Goal: Navigation & Orientation: Find specific page/section

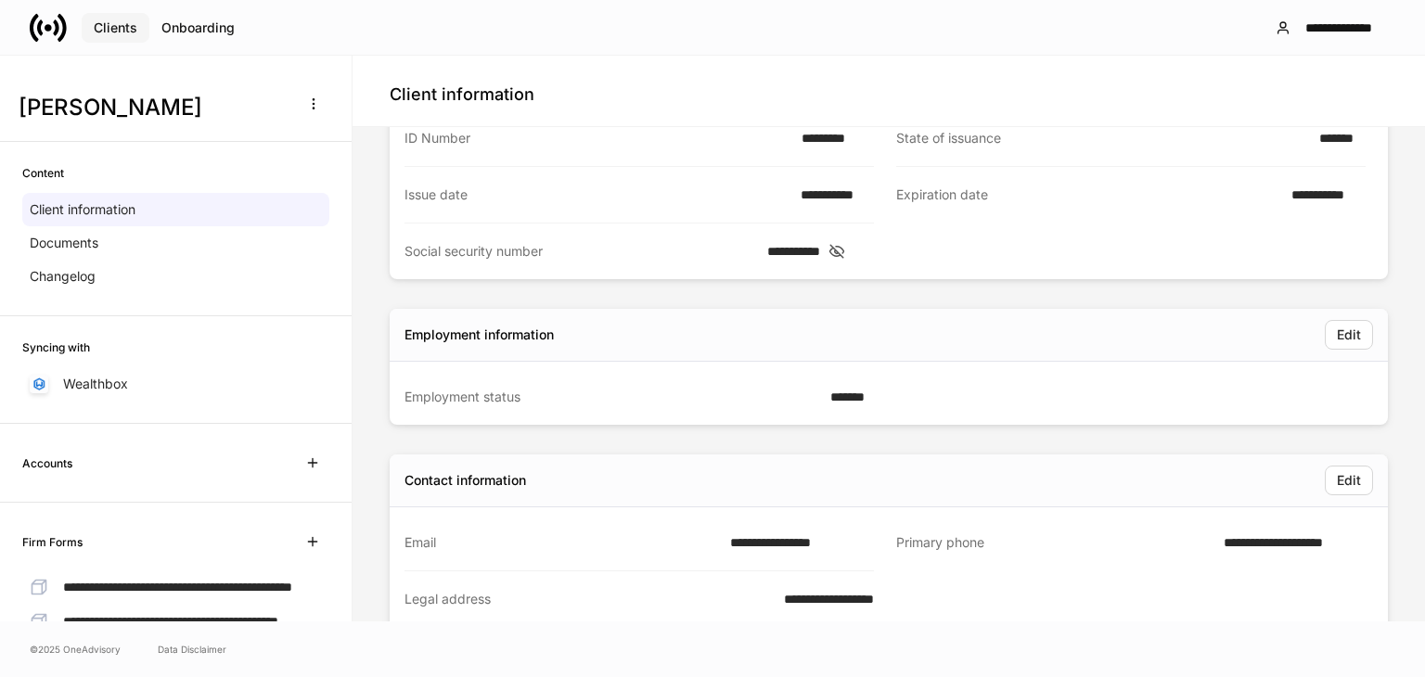
click at [104, 21] on div "Clients" at bounding box center [116, 27] width 44 height 13
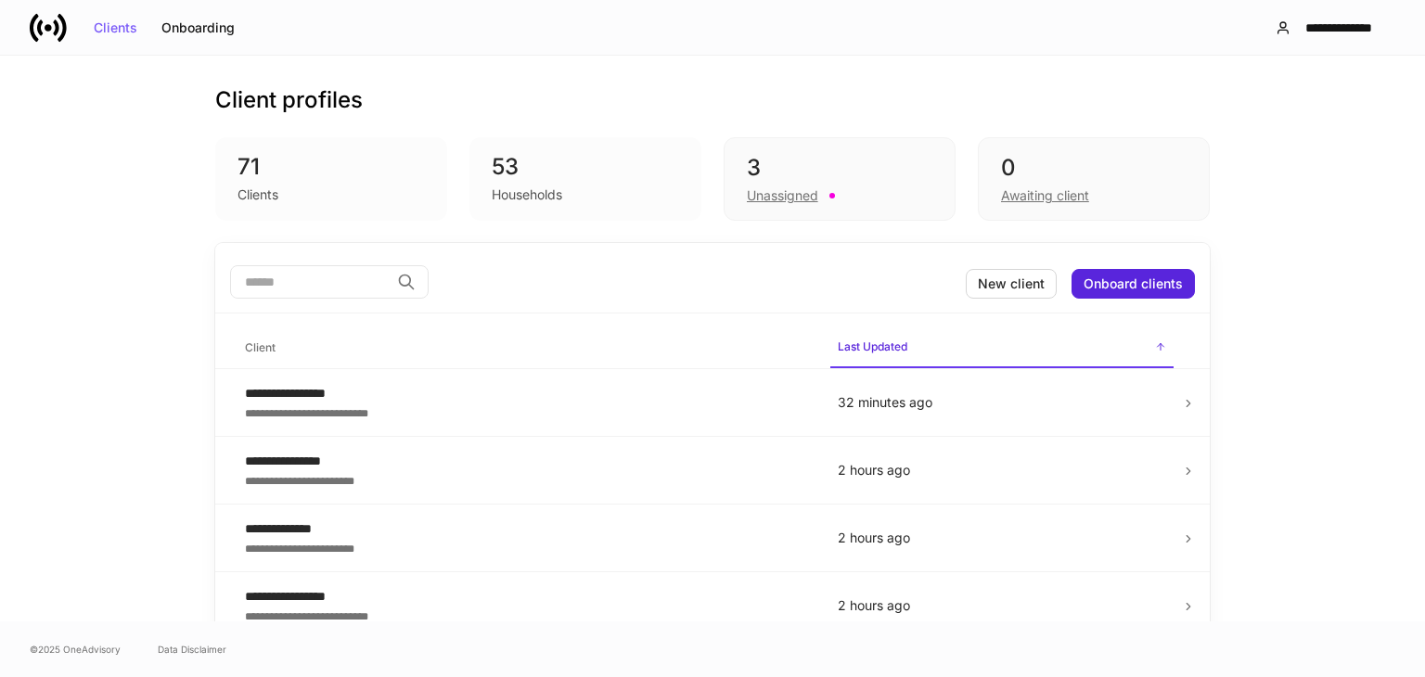
click at [329, 179] on div "71" at bounding box center [331, 167] width 187 height 30
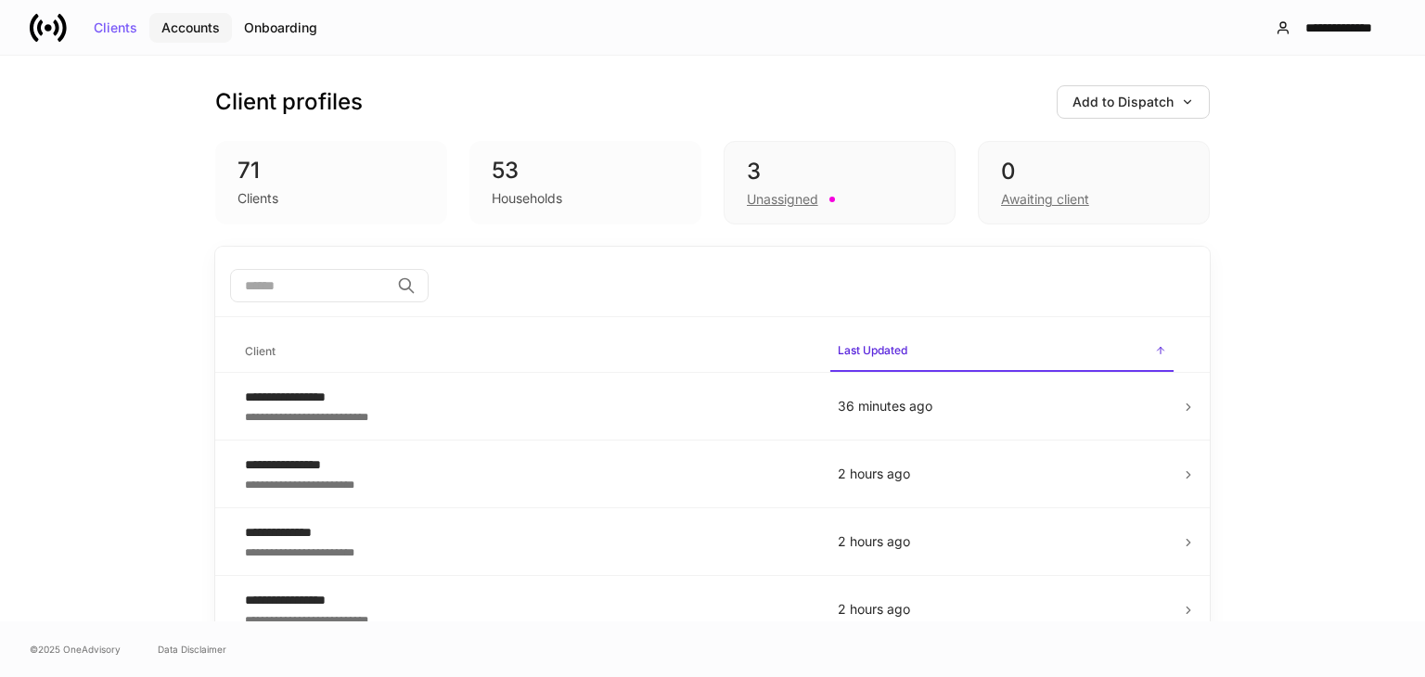
click at [185, 30] on div "Accounts" at bounding box center [190, 27] width 58 height 13
click at [190, 30] on div "Accounts" at bounding box center [190, 27] width 58 height 13
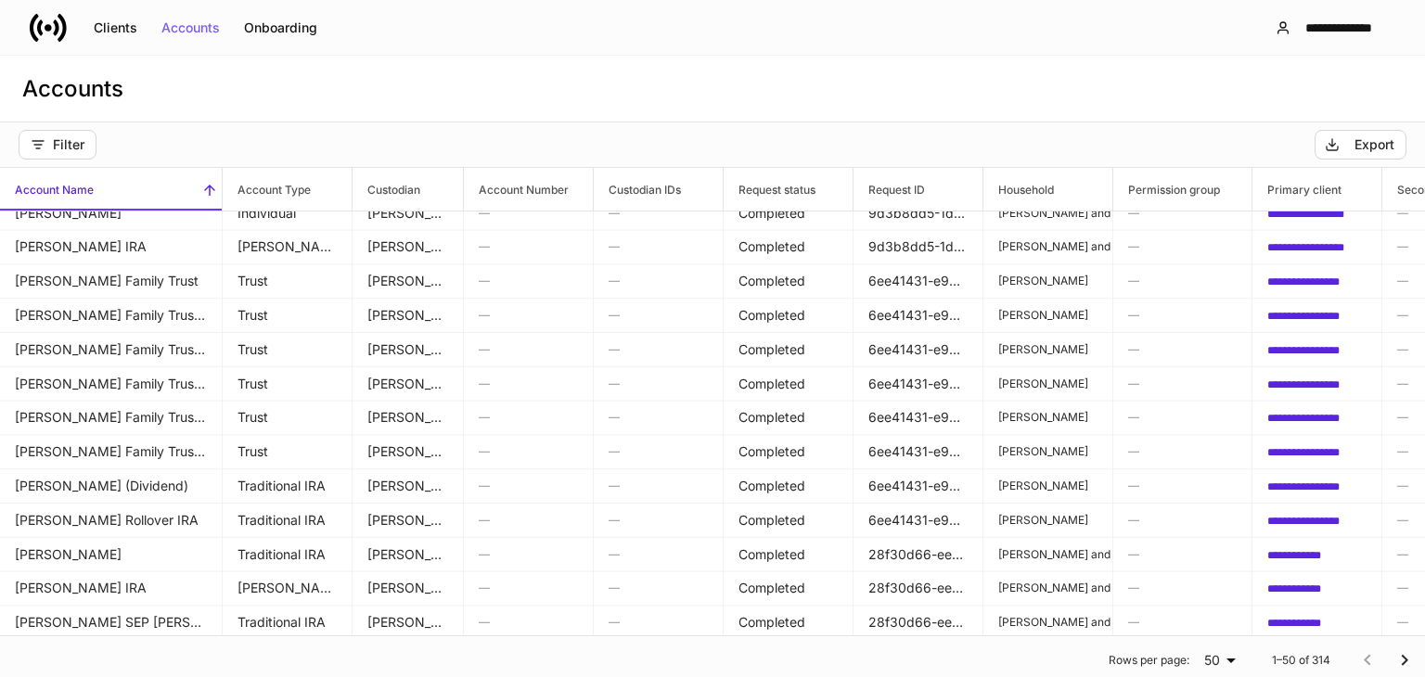
scroll to position [1296, 0]
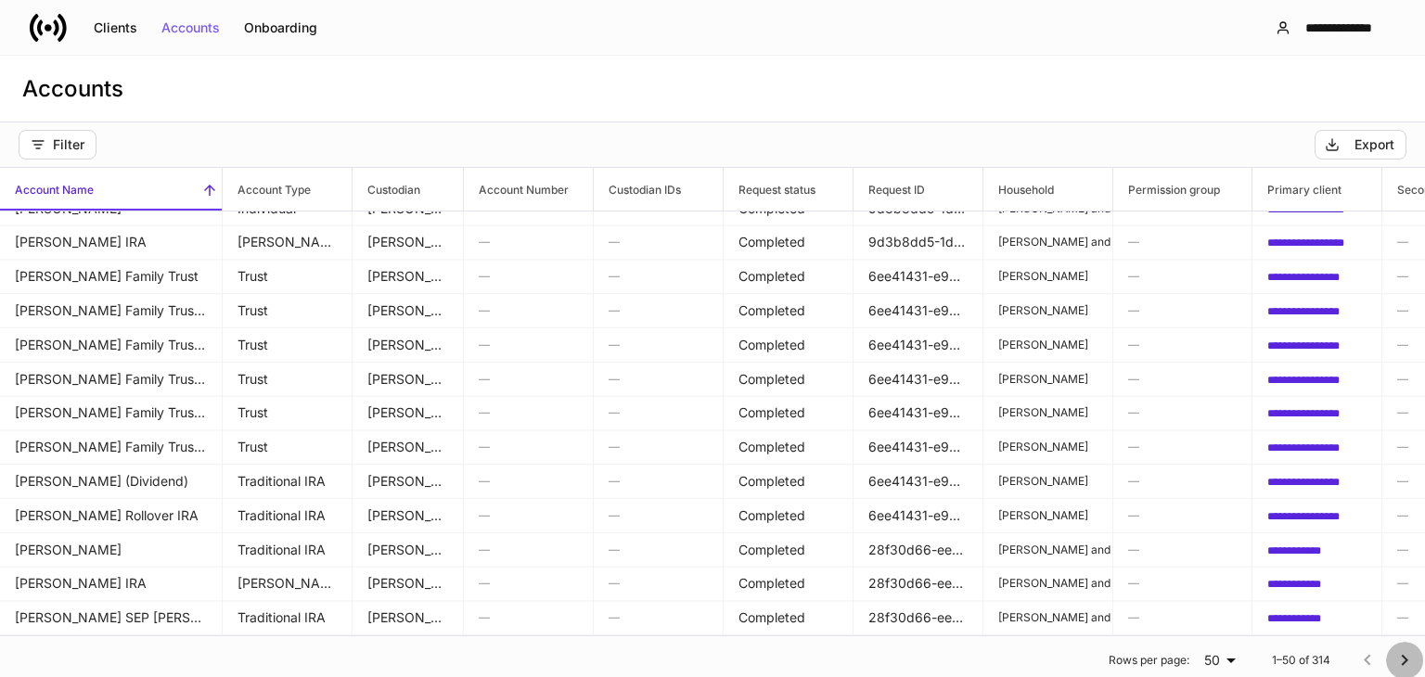
click at [1394, 653] on icon "Go to next page" at bounding box center [1405, 661] width 22 height 22
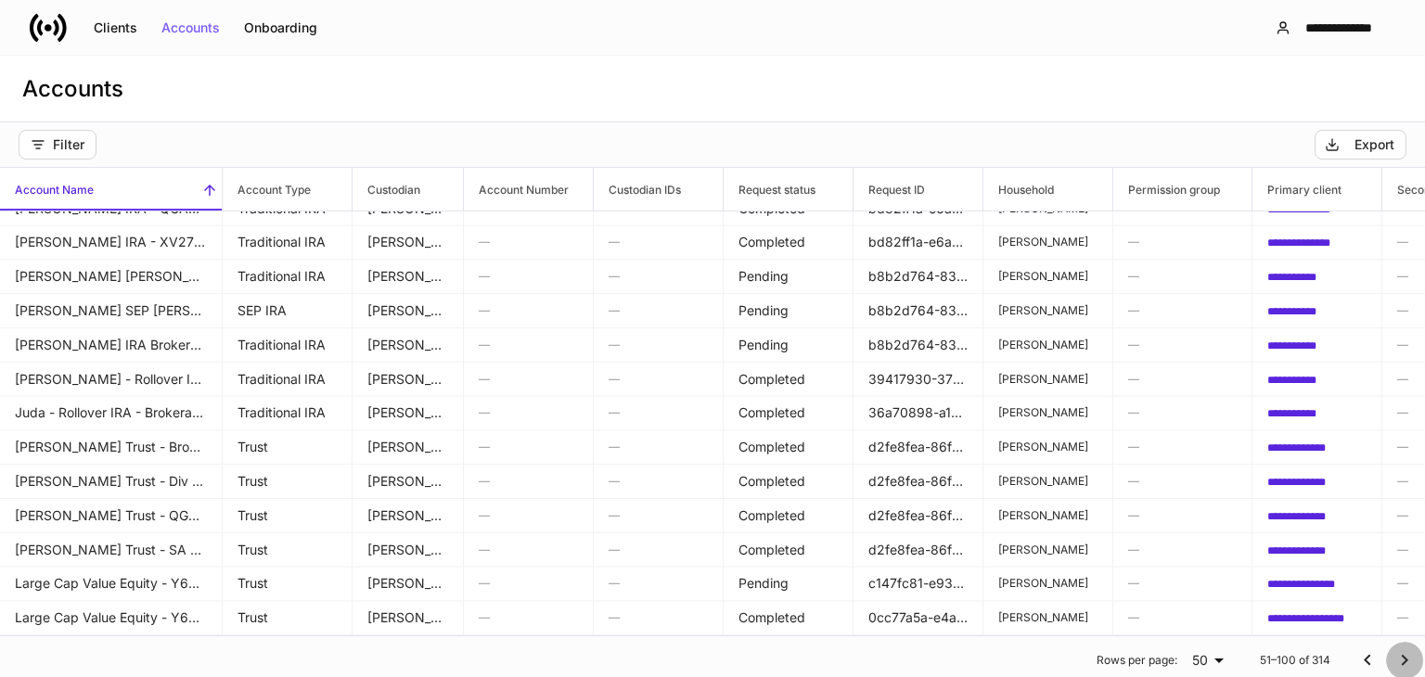
click at [1394, 653] on icon "Go to next page" at bounding box center [1405, 661] width 22 height 22
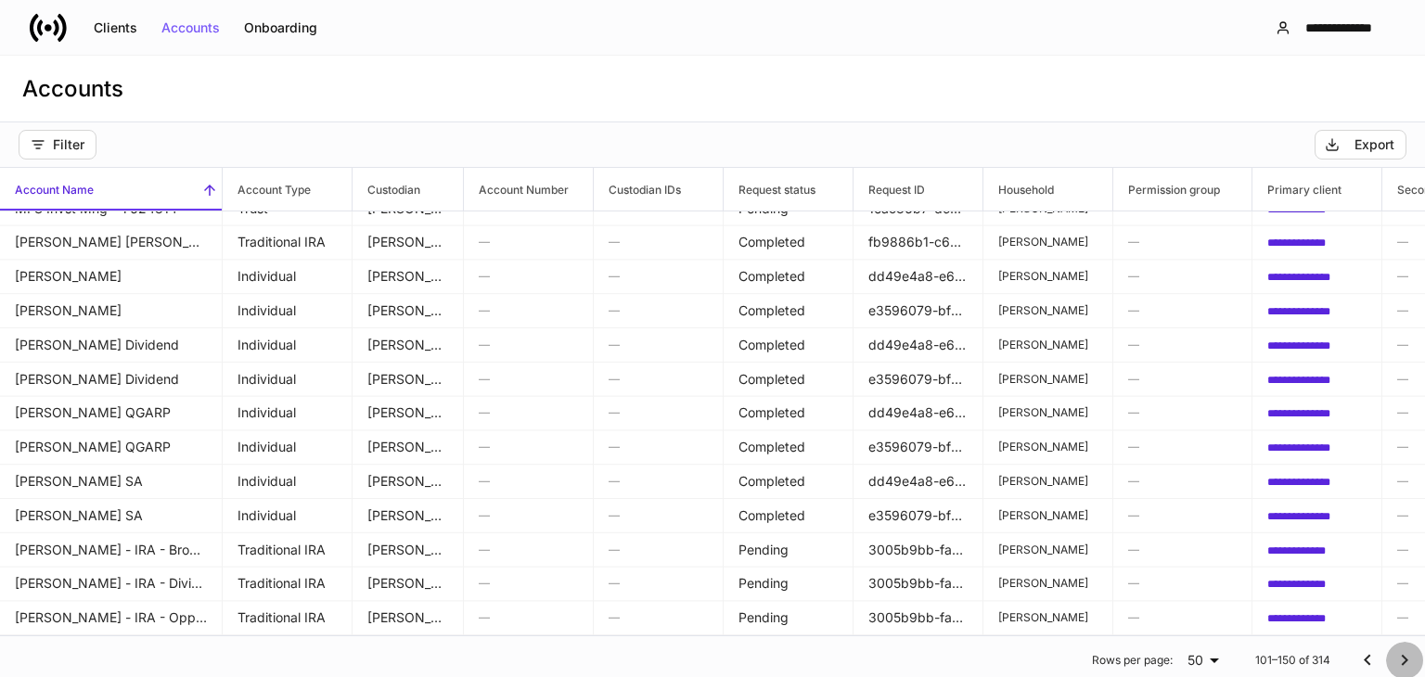
click at [1394, 653] on icon "Go to next page" at bounding box center [1405, 661] width 22 height 22
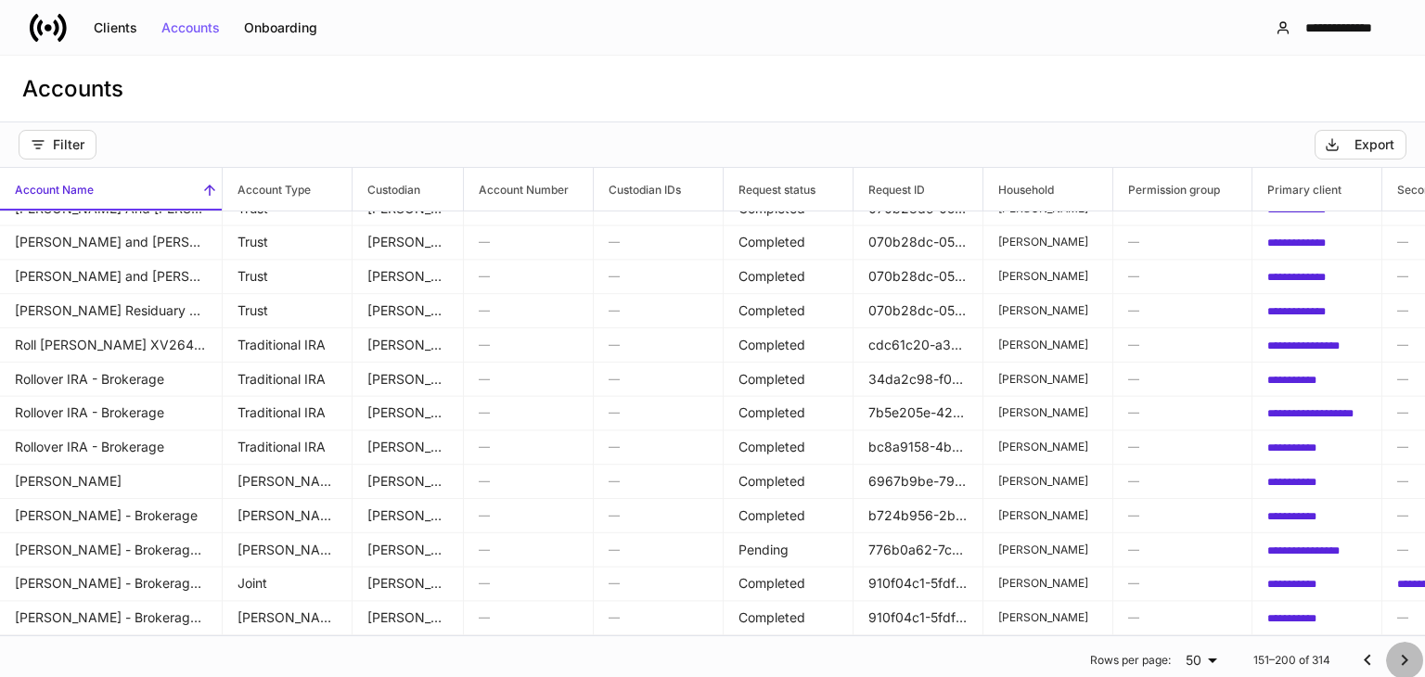
click at [1394, 653] on icon "Go to next page" at bounding box center [1405, 661] width 22 height 22
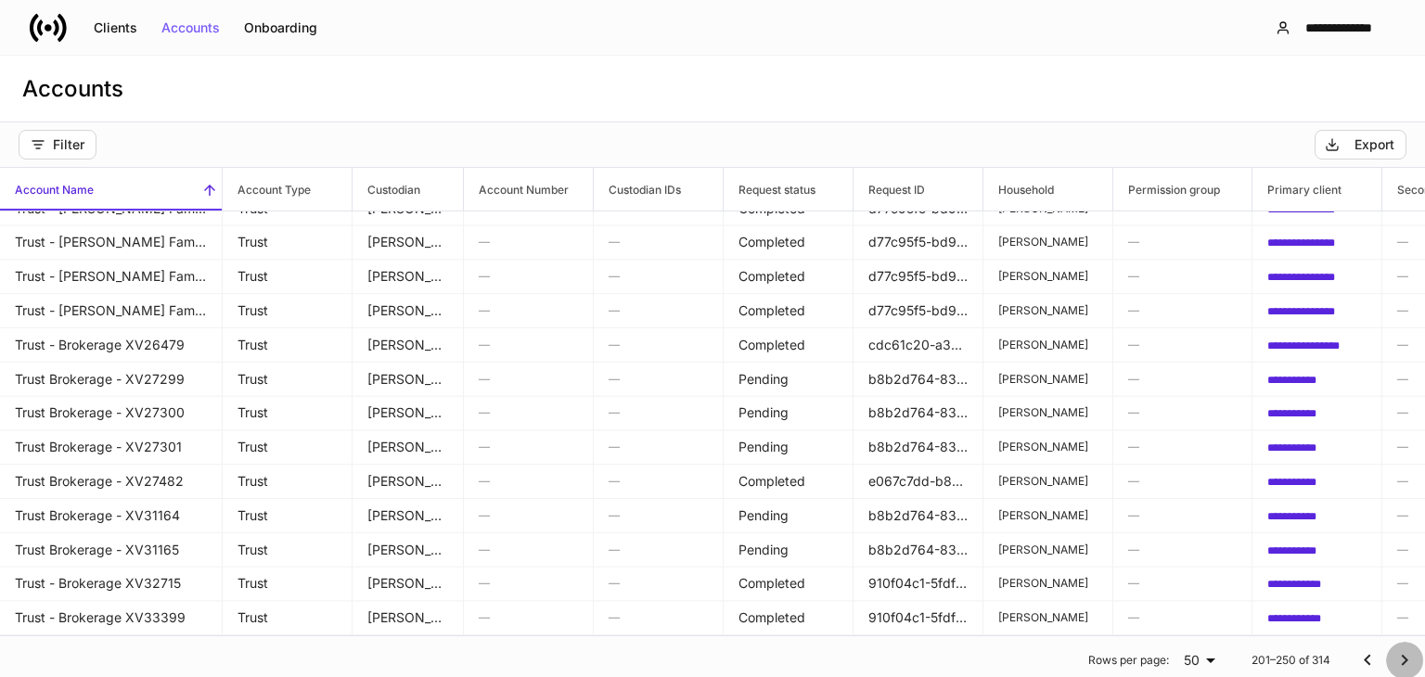
click at [1394, 653] on icon "Go to next page" at bounding box center [1405, 661] width 22 height 22
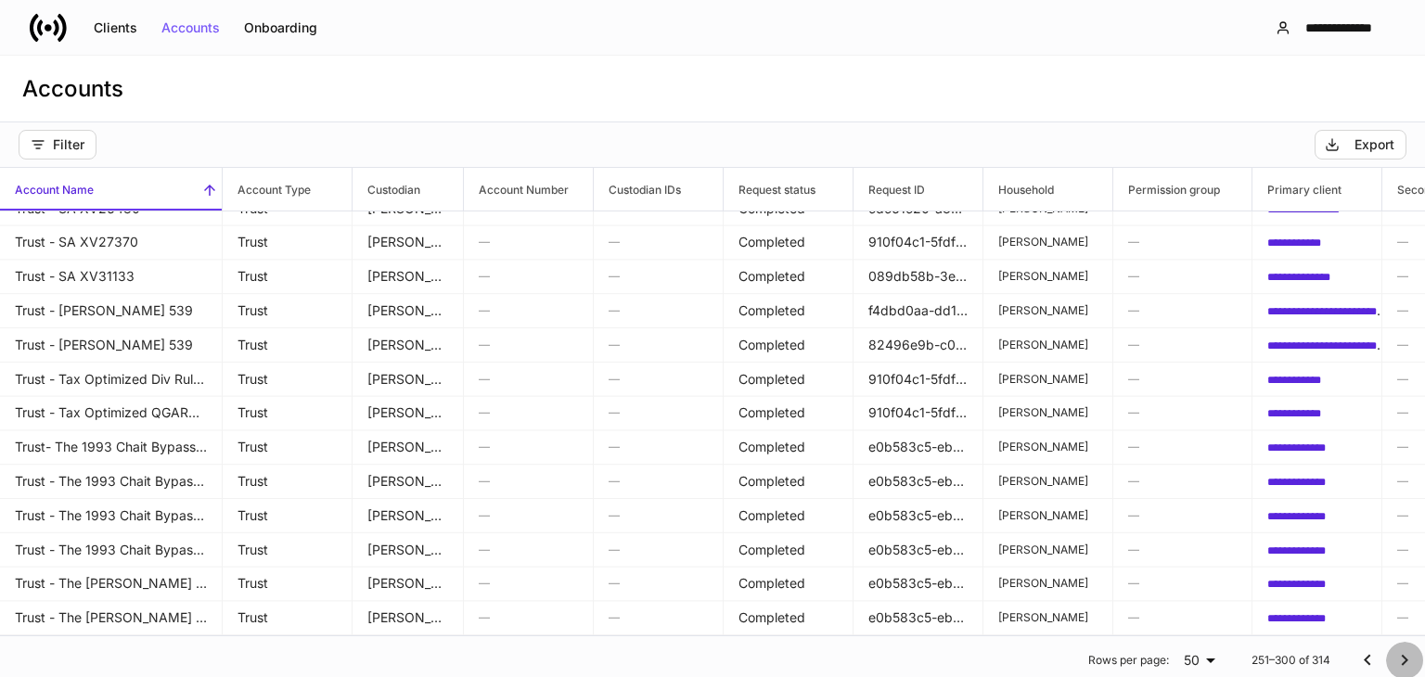
click at [1394, 653] on icon "Go to next page" at bounding box center [1405, 661] width 22 height 22
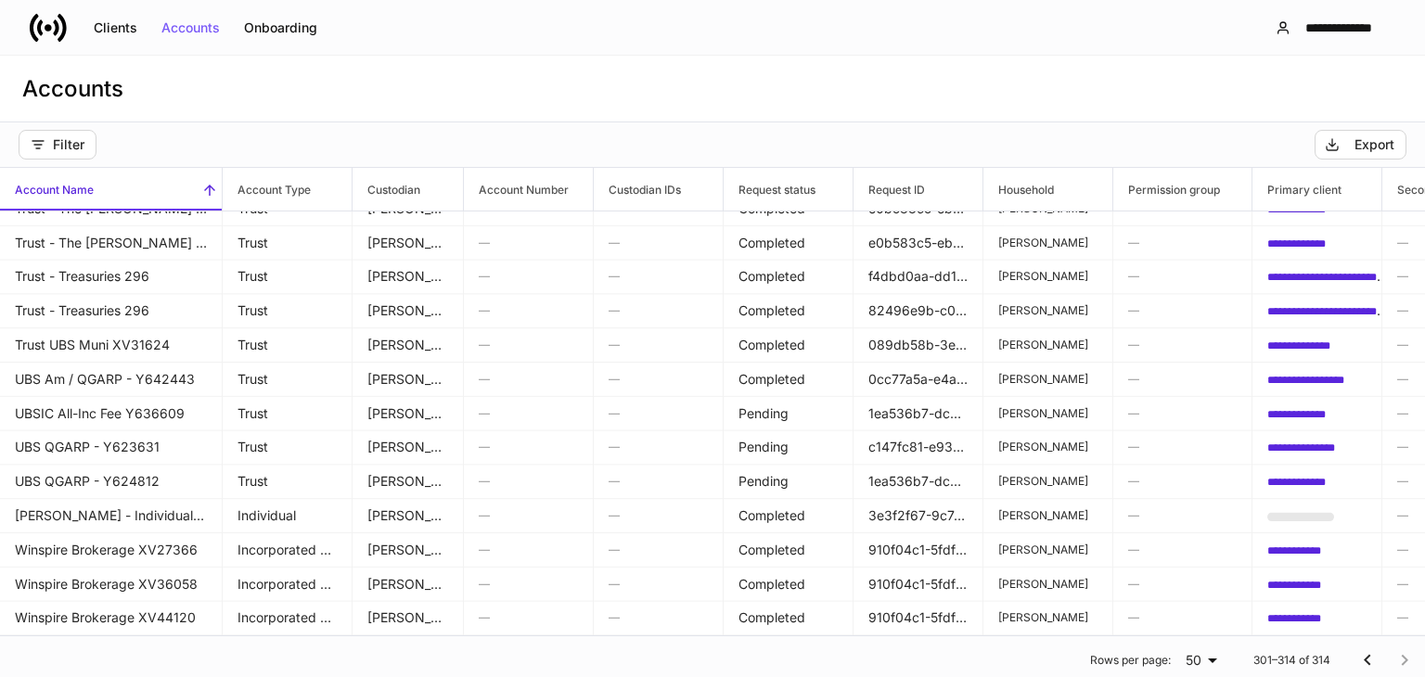
scroll to position [67, 0]
click at [1385, 653] on div at bounding box center [1386, 660] width 74 height 37
click at [1357, 664] on icon "Go to previous page" at bounding box center [1368, 661] width 22 height 22
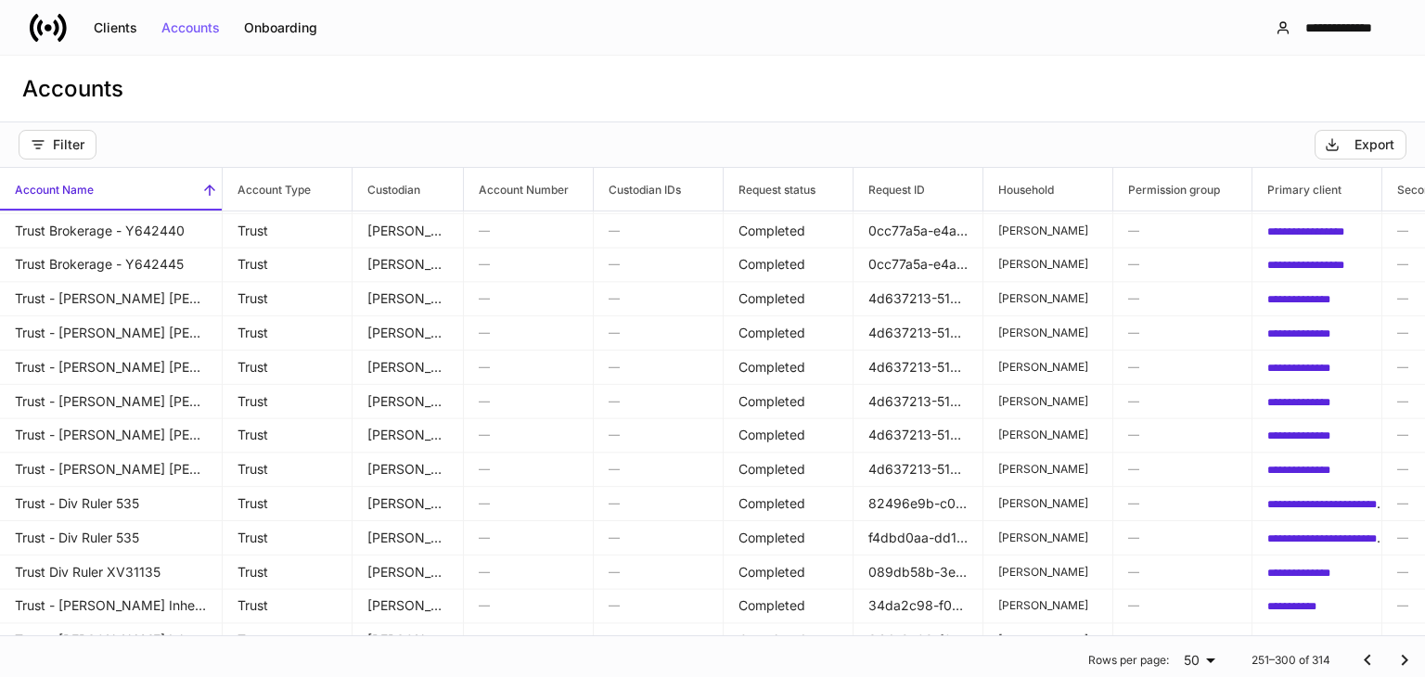
click at [1357, 664] on icon "Go to previous page" at bounding box center [1368, 661] width 22 height 22
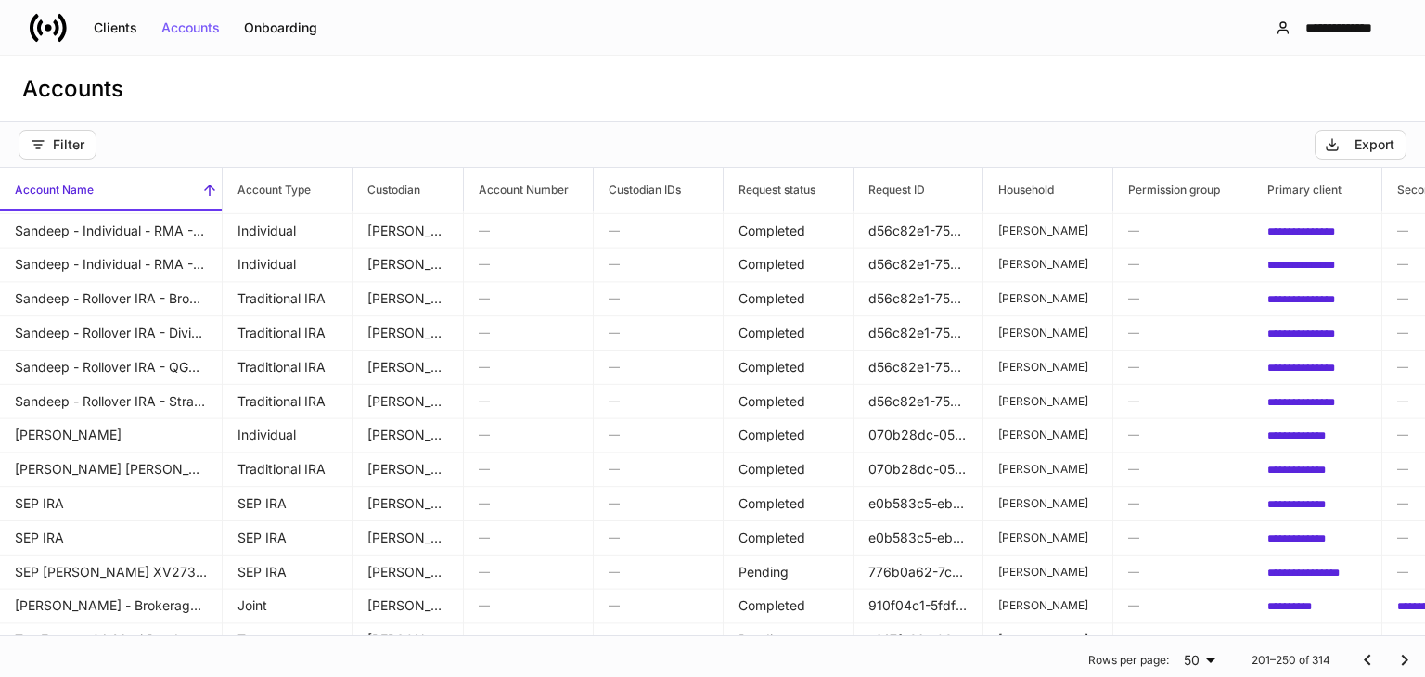
click at [1357, 664] on icon "Go to previous page" at bounding box center [1368, 661] width 22 height 22
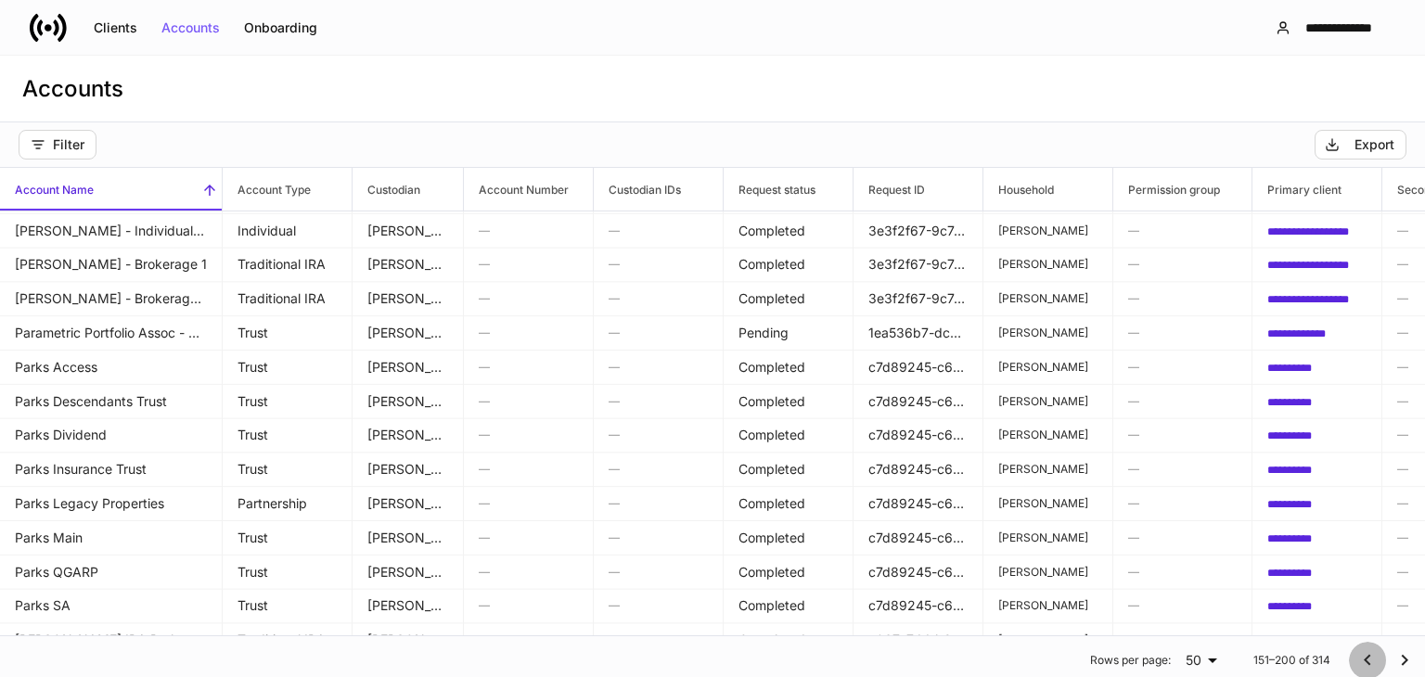
click at [1357, 664] on icon "Go to previous page" at bounding box center [1368, 661] width 22 height 22
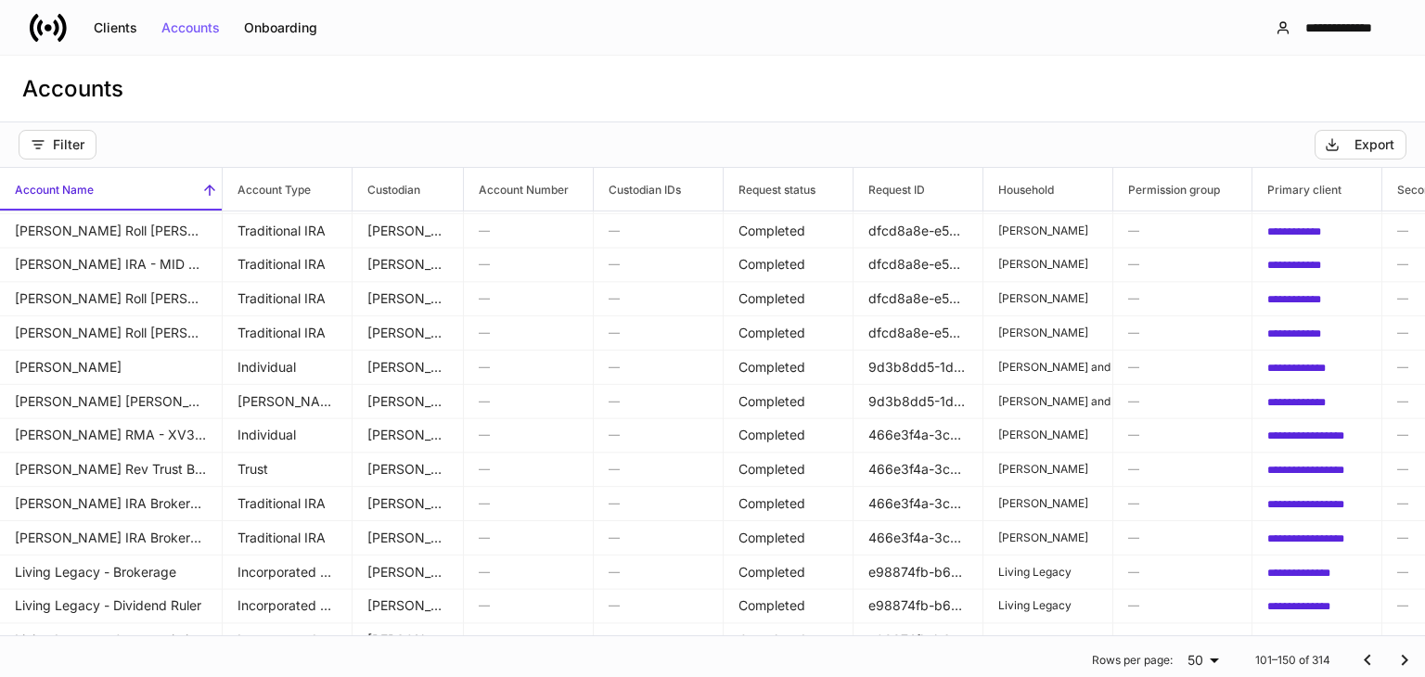
click at [1357, 664] on icon "Go to previous page" at bounding box center [1368, 661] width 22 height 22
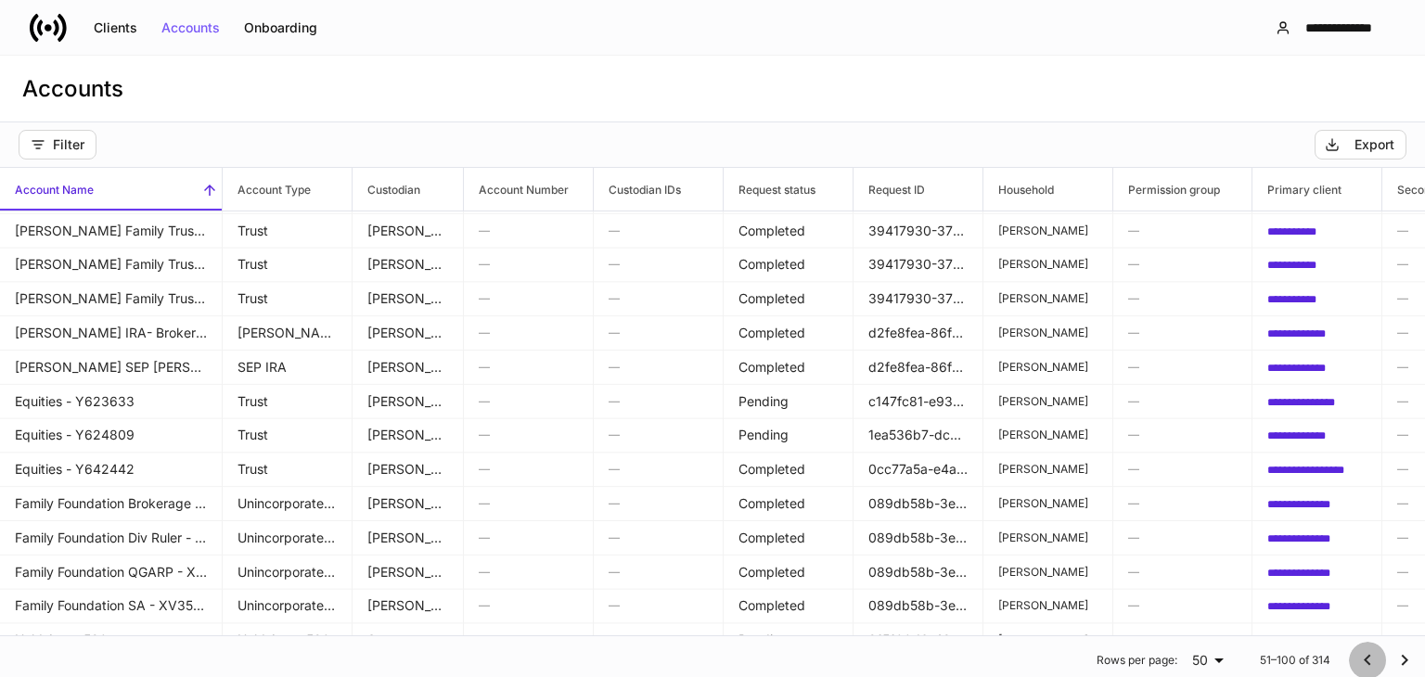
click at [1357, 664] on icon "Go to previous page" at bounding box center [1368, 661] width 22 height 22
